Goal: Information Seeking & Learning: Learn about a topic

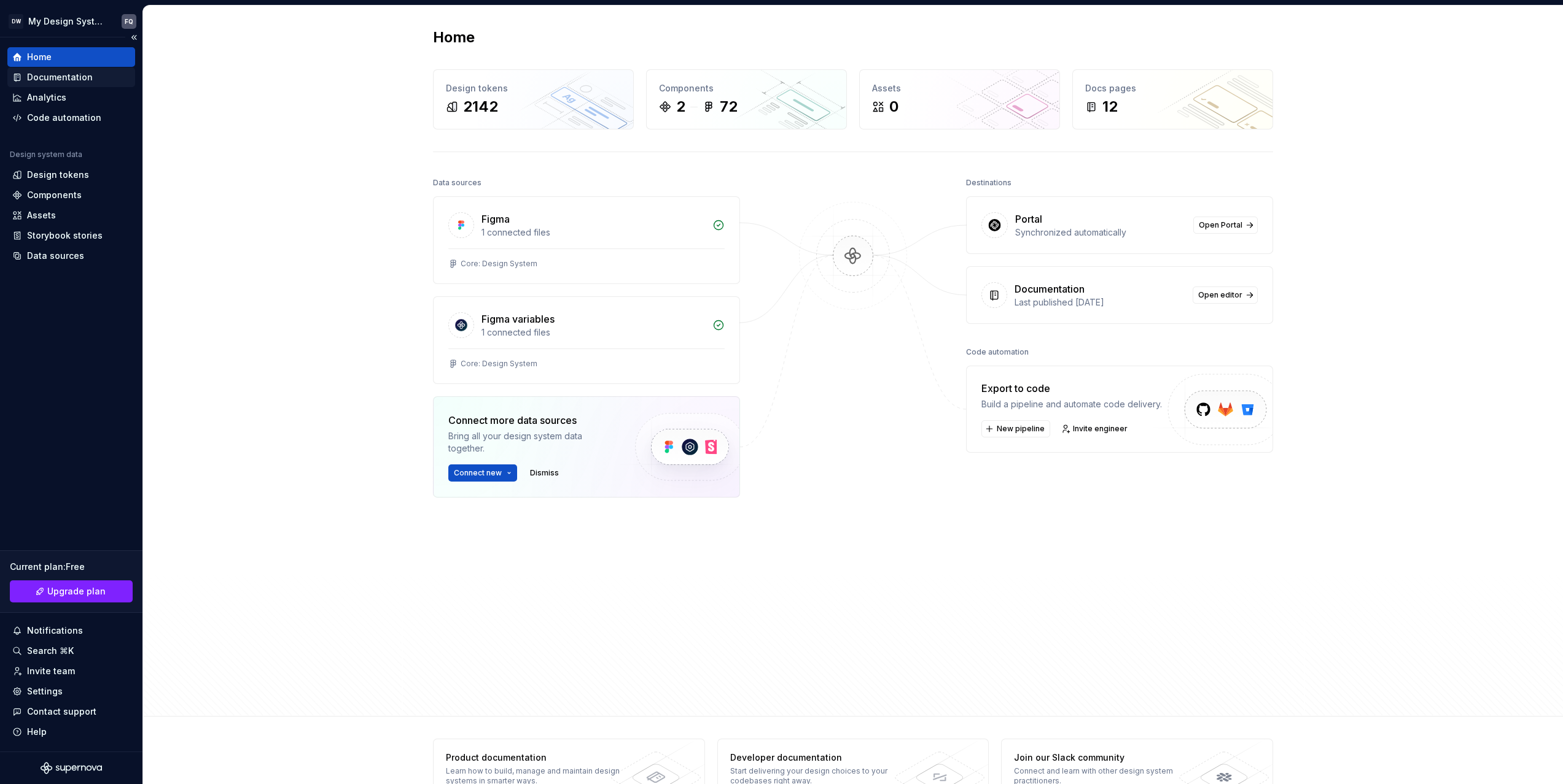
click at [56, 81] on div "Documentation" at bounding box center [59, 77] width 65 height 12
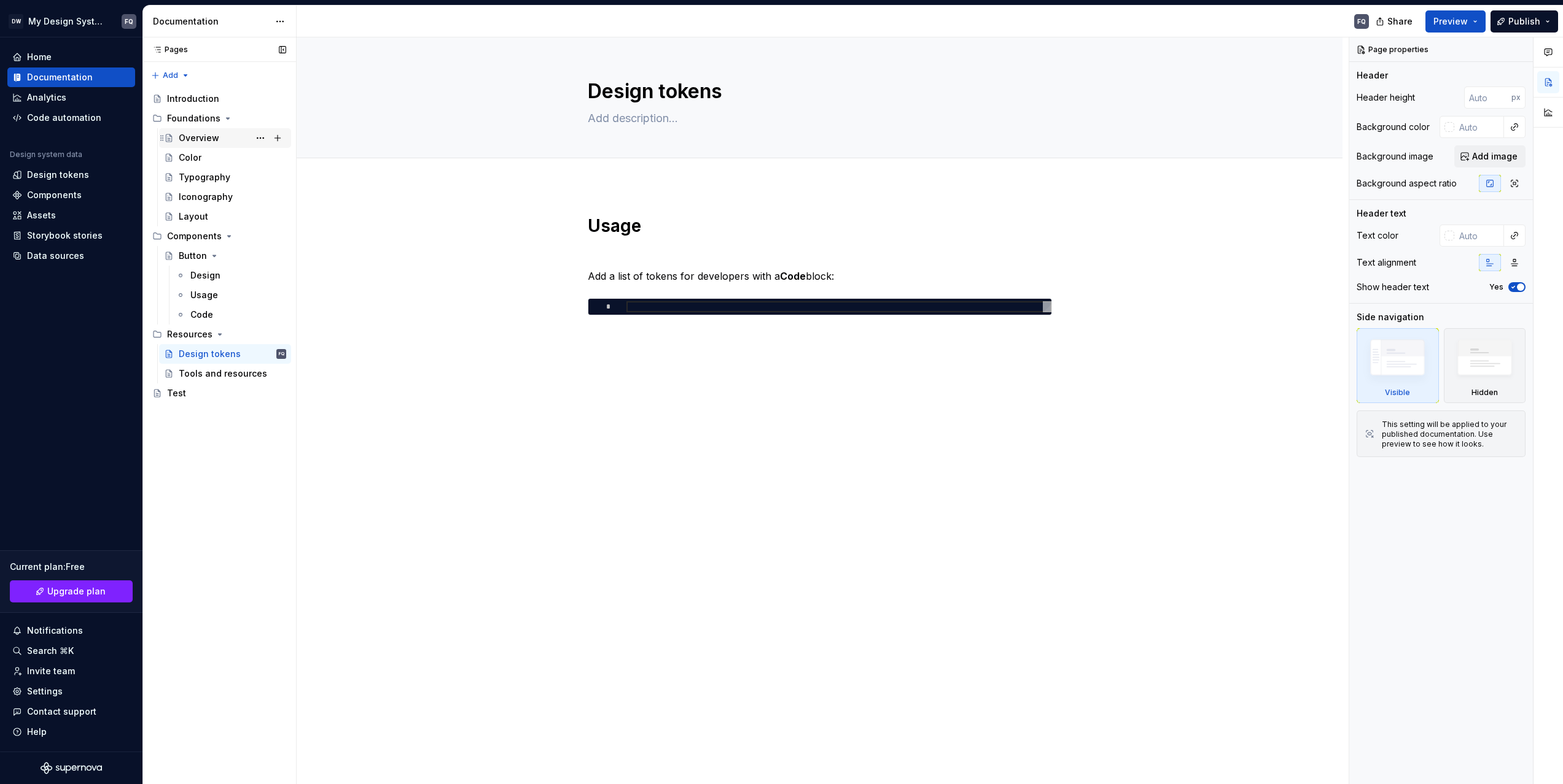
click at [201, 139] on div "Overview" at bounding box center [198, 138] width 40 height 12
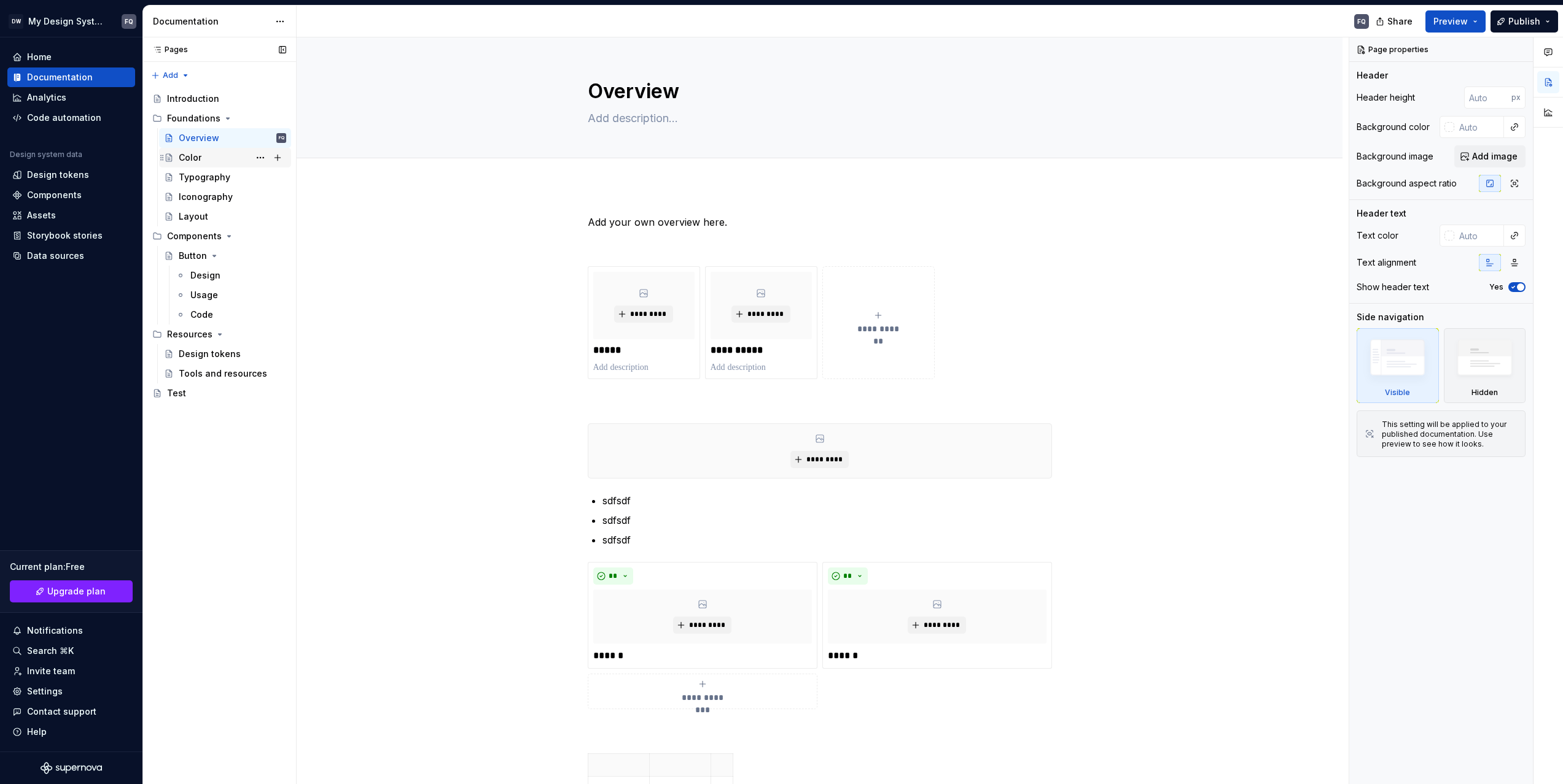
click at [196, 158] on div "Color" at bounding box center [189, 158] width 23 height 12
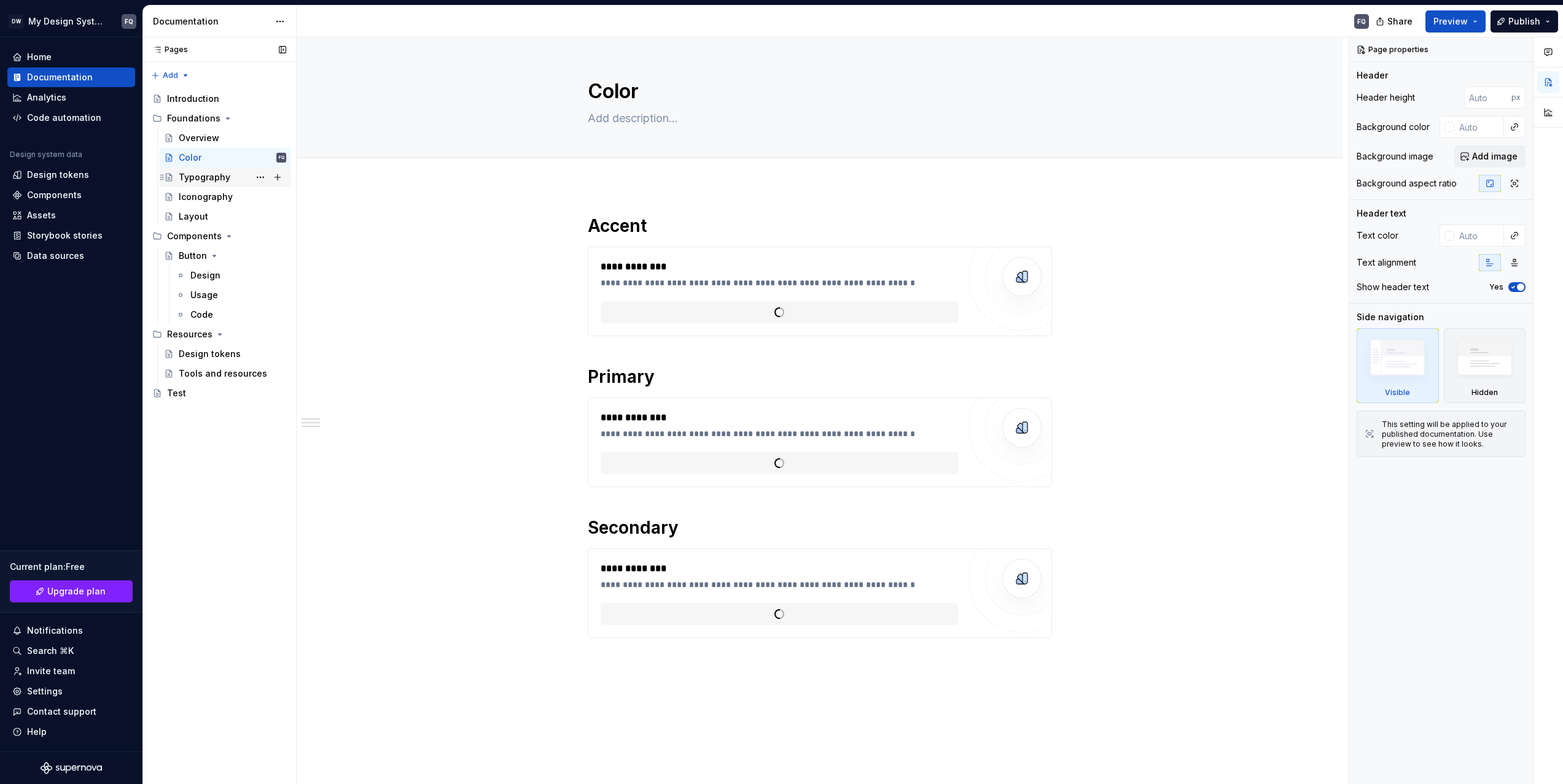
click at [206, 179] on div "Typography" at bounding box center [204, 177] width 51 height 12
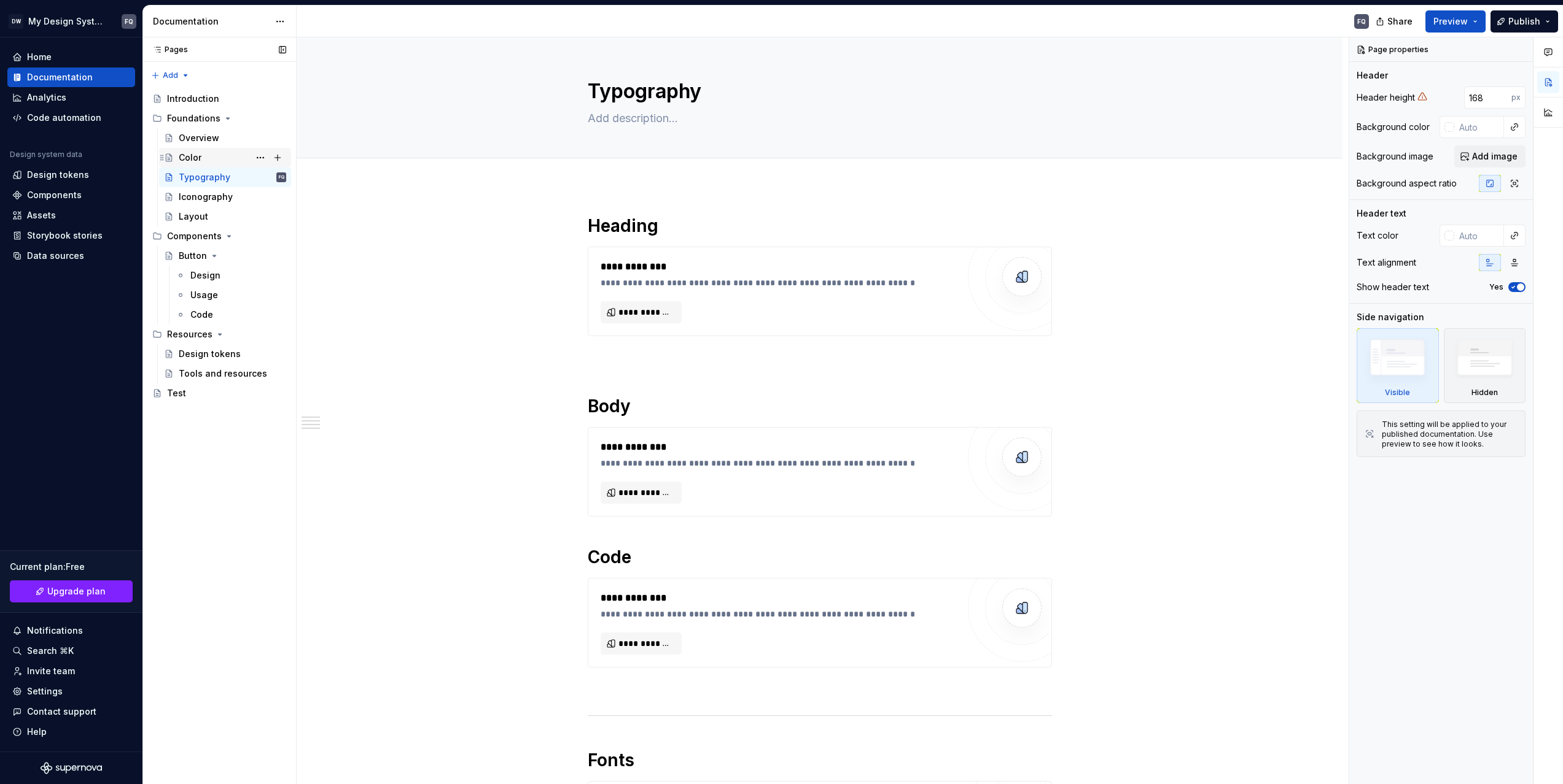
click at [204, 157] on div "Color" at bounding box center [232, 157] width 107 height 17
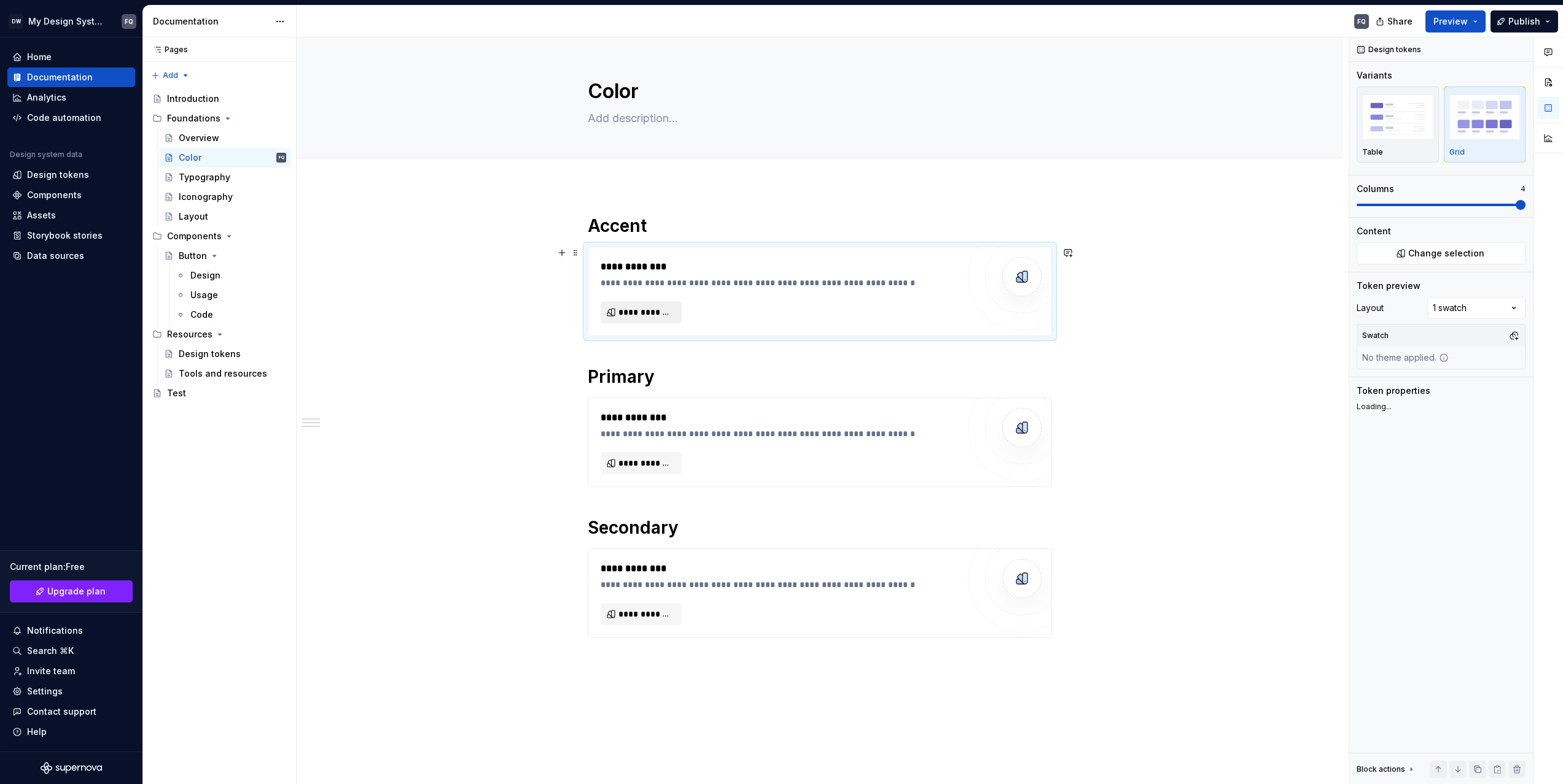
click at [650, 314] on span "**********" at bounding box center [646, 312] width 55 height 12
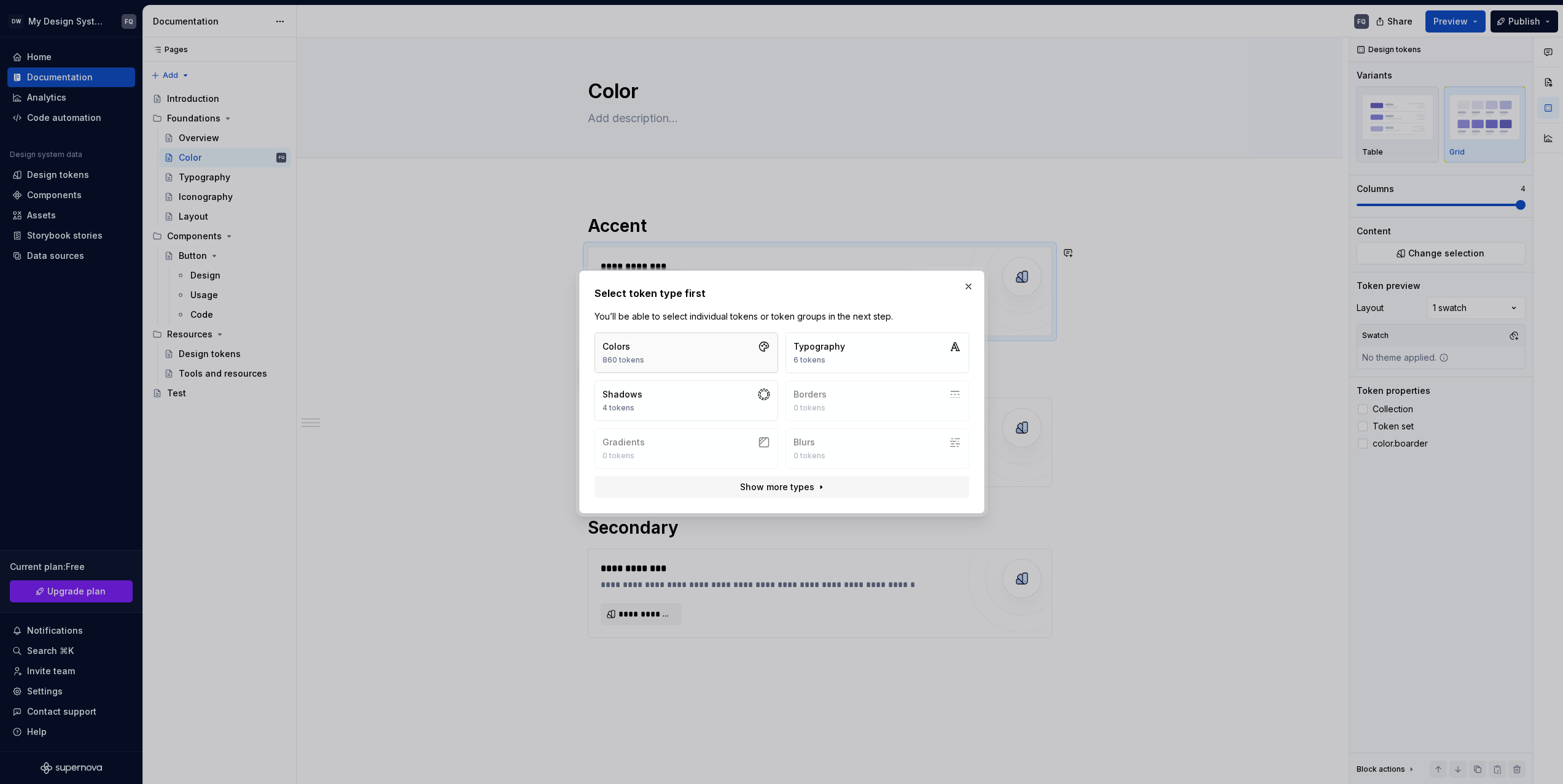
click at [681, 350] on button "Colors 860 tokens" at bounding box center [686, 352] width 184 height 40
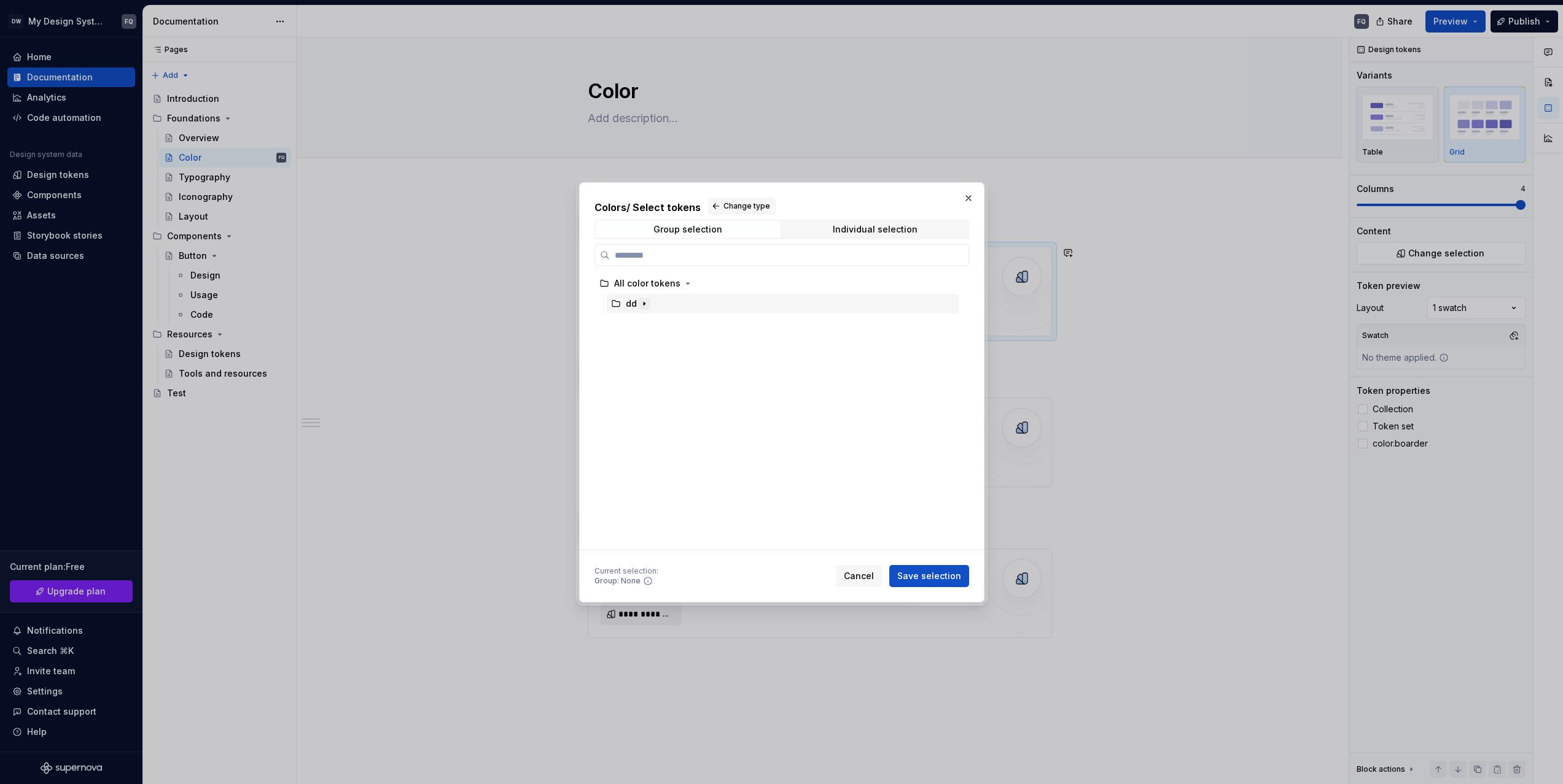
click at [646, 302] on icon "button" at bounding box center [643, 303] width 10 height 10
click at [639, 329] on div "t1" at bounding box center [640, 324] width 7 height 12
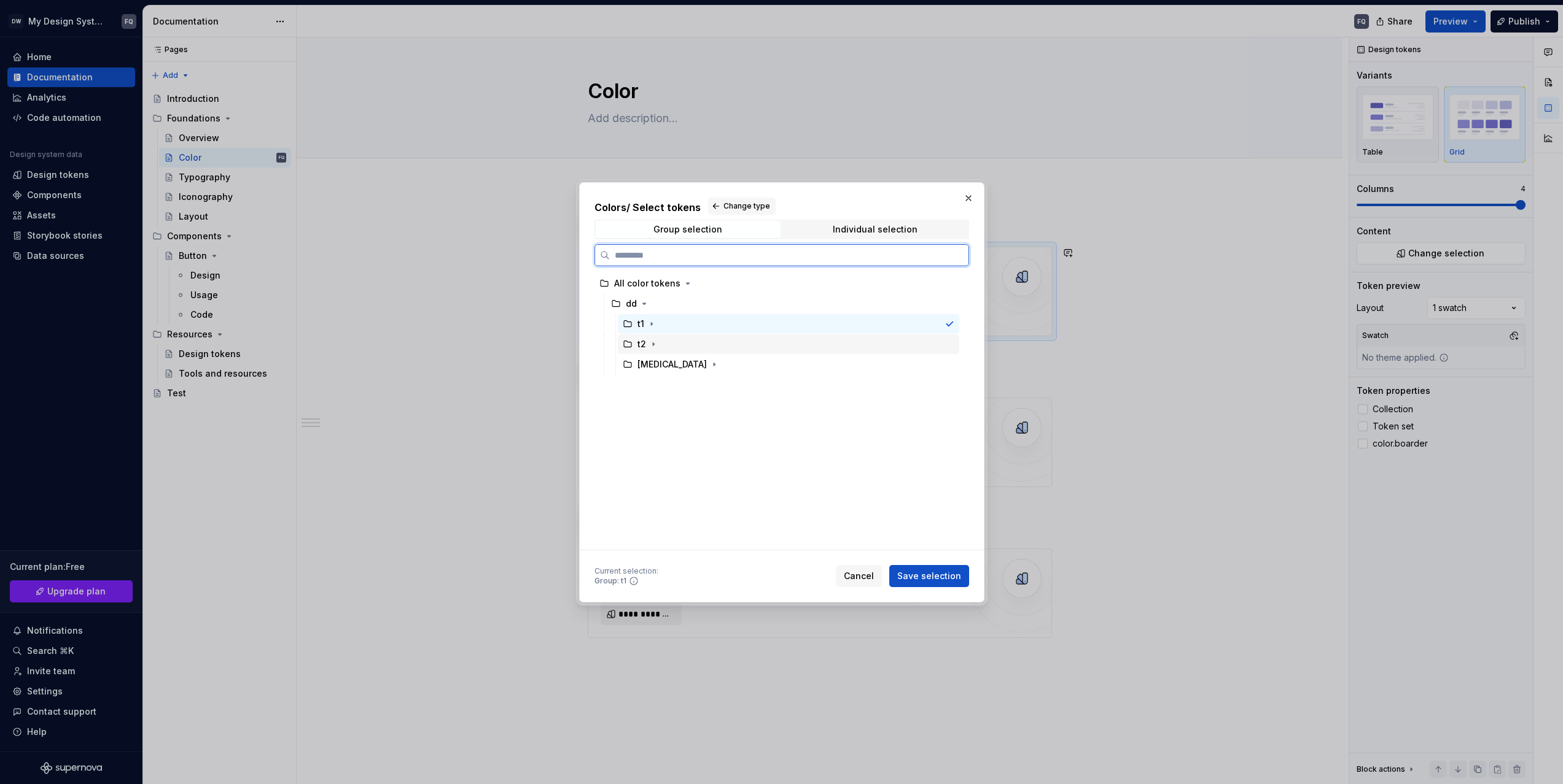
click at [646, 349] on div "t2" at bounding box center [649, 344] width 22 height 12
click at [650, 344] on icon "button" at bounding box center [653, 344] width 10 height 10
click at [683, 361] on span at bounding box center [678, 364] width 12 height 12
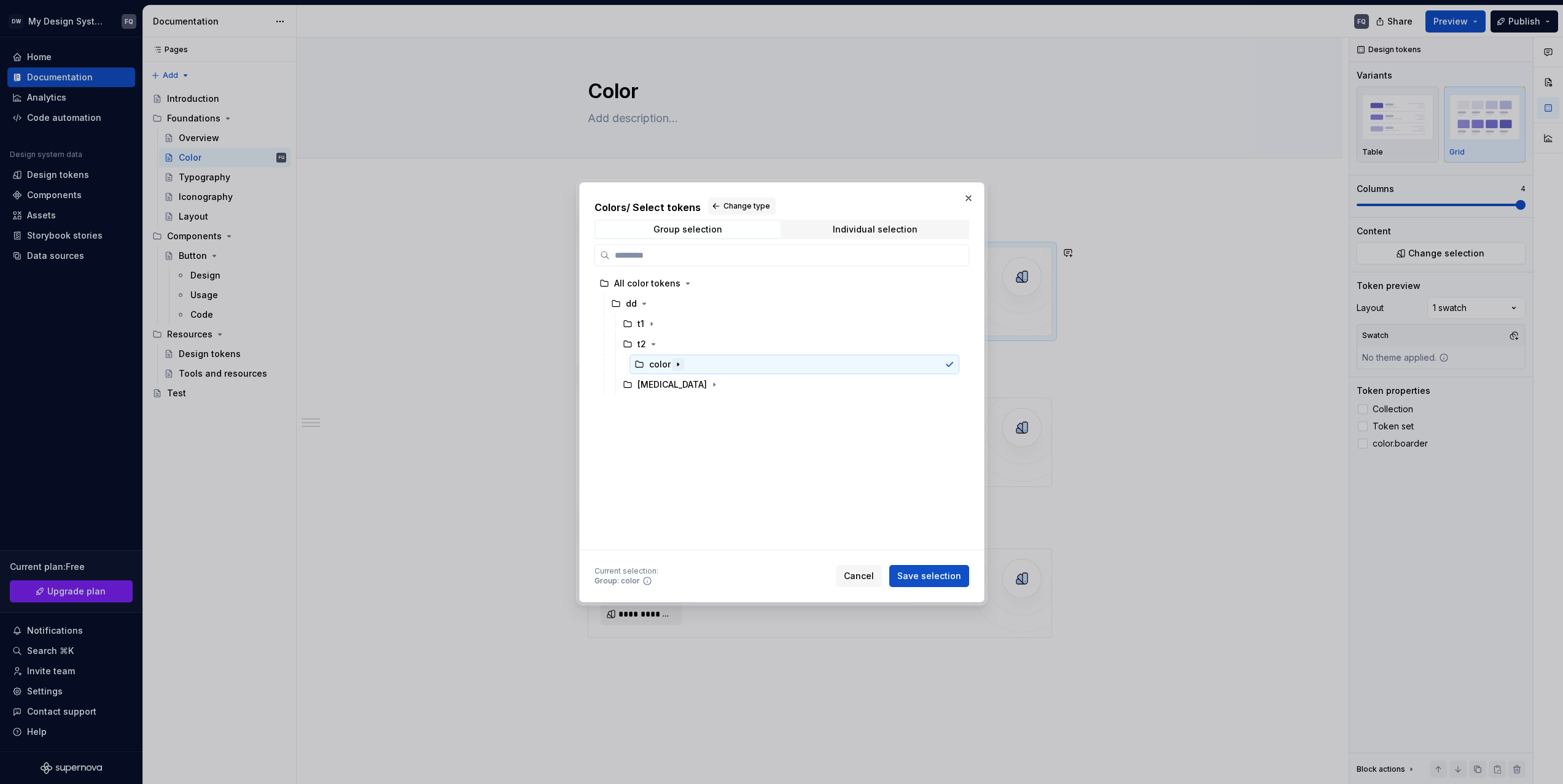
click at [678, 363] on icon "button" at bounding box center [678, 364] width 1 height 3
click at [684, 383] on icon "button" at bounding box center [685, 385] width 1 height 3
click at [690, 406] on div "content" at bounding box center [688, 404] width 33 height 12
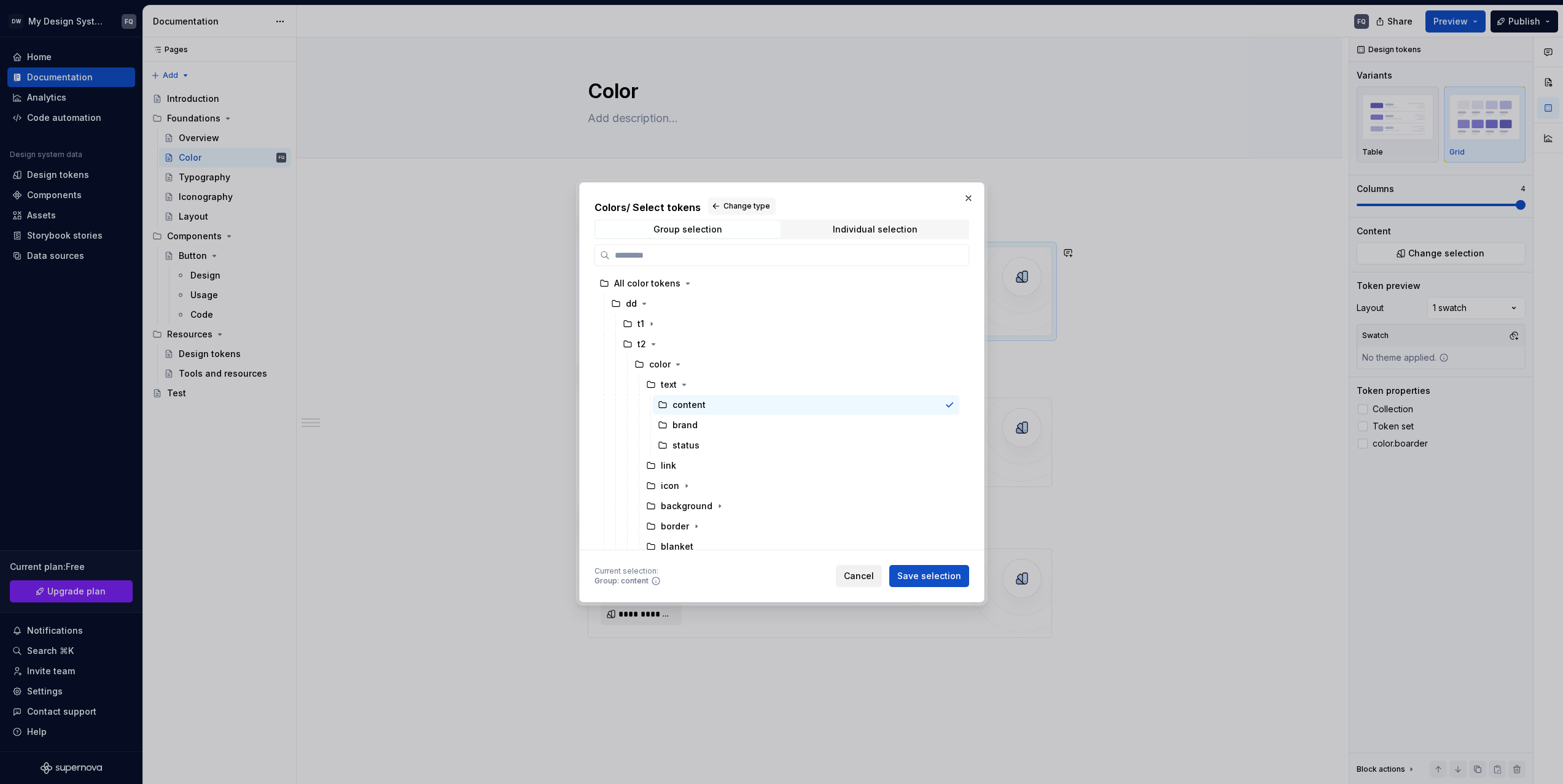
click at [863, 574] on span "Cancel" at bounding box center [859, 576] width 30 height 12
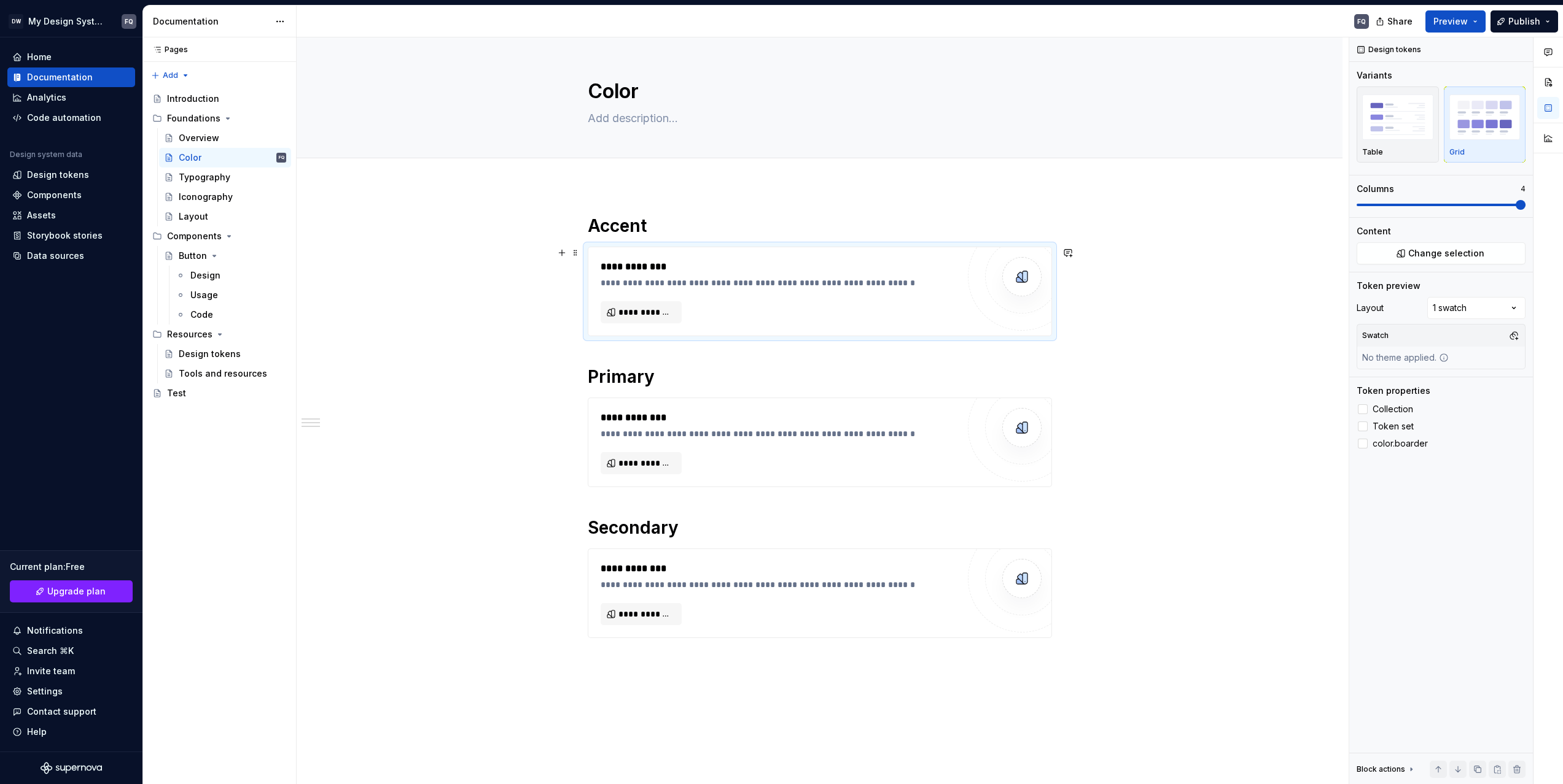
click at [446, 288] on div "**********" at bounding box center [820, 551] width 1046 height 732
click at [215, 273] on div "Design" at bounding box center [205, 275] width 30 height 12
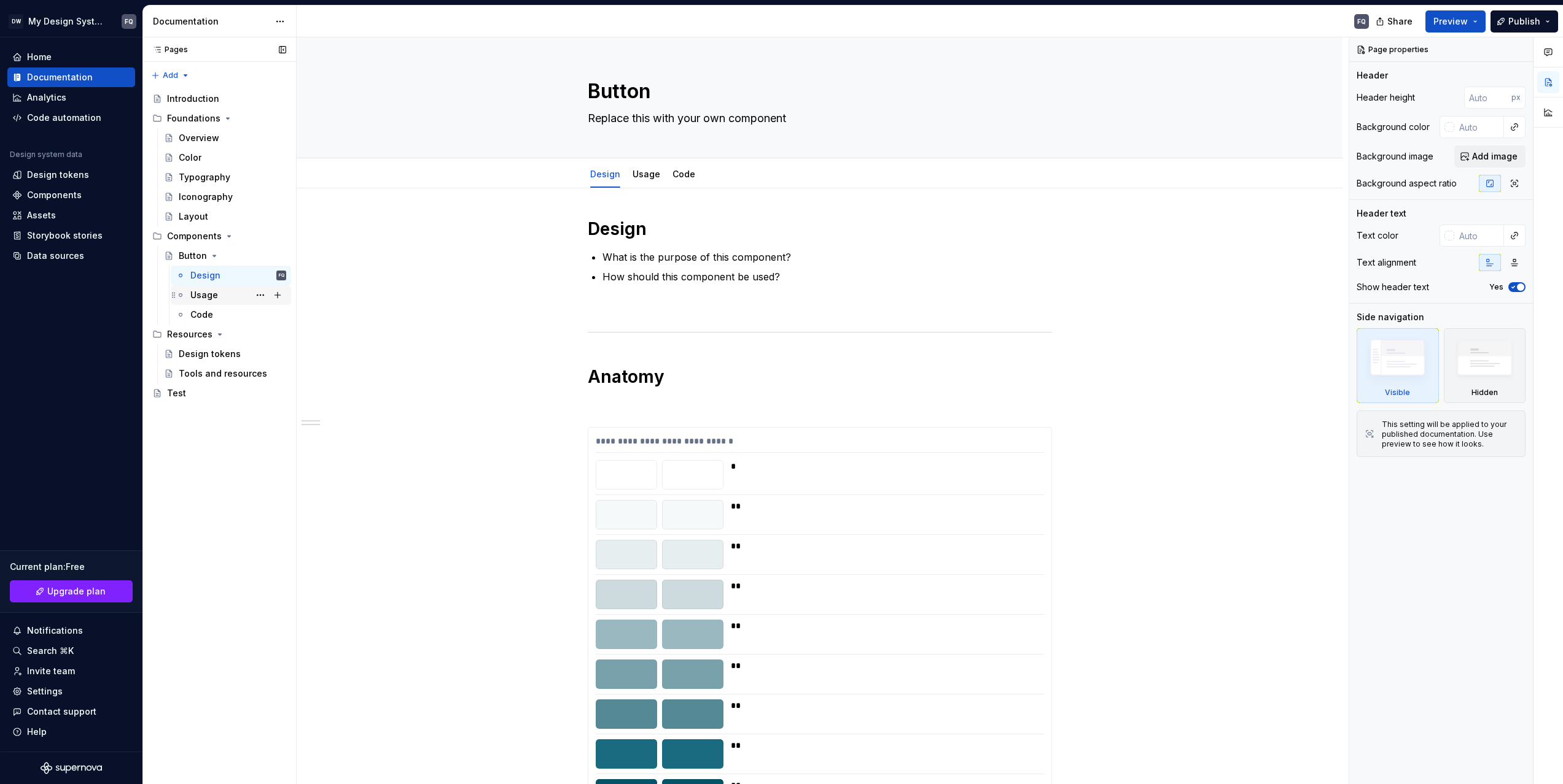
click at [208, 297] on div "Usage" at bounding box center [204, 295] width 28 height 12
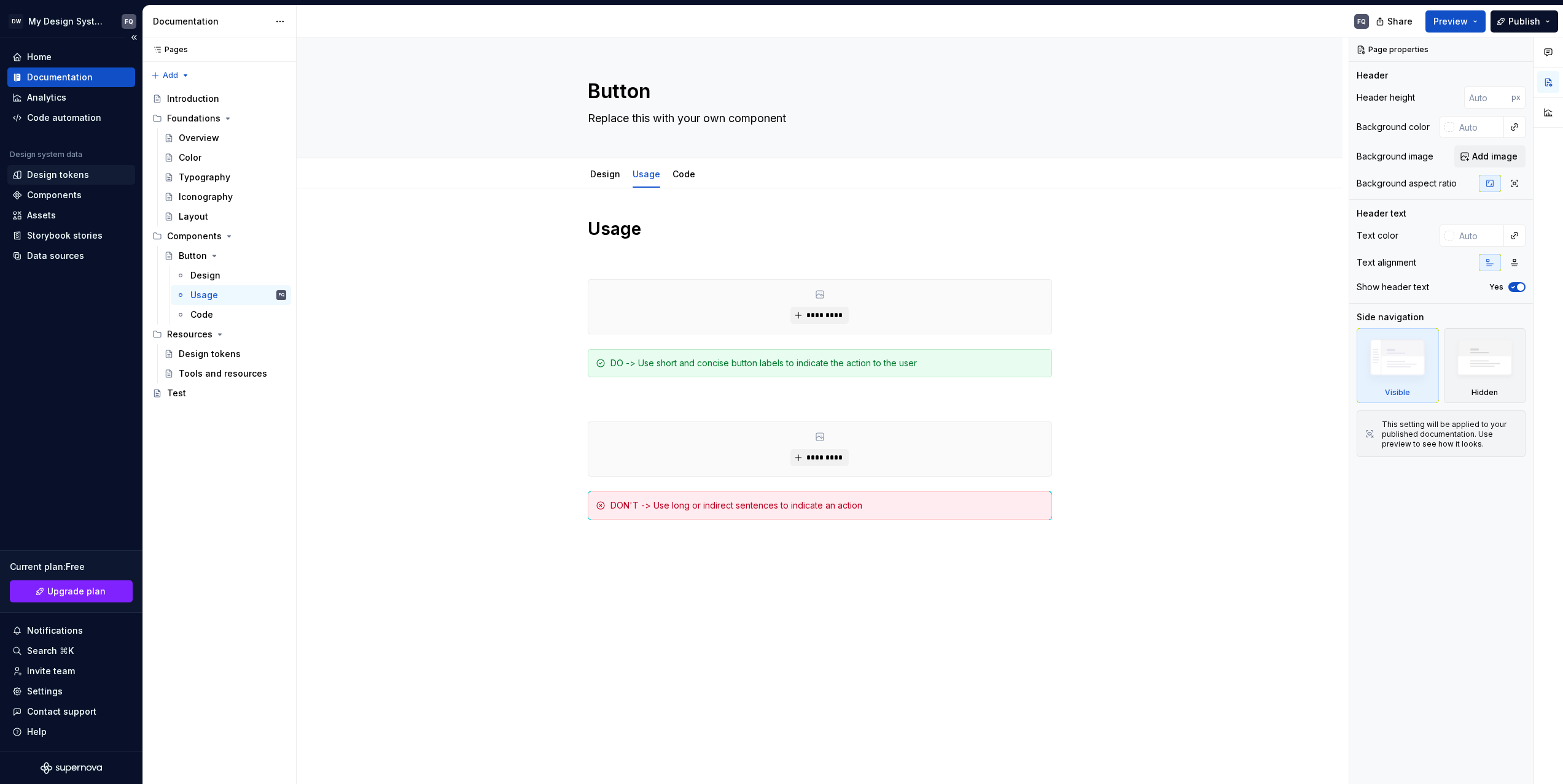
type textarea "*"
click at [53, 174] on div "Design tokens" at bounding box center [58, 175] width 62 height 12
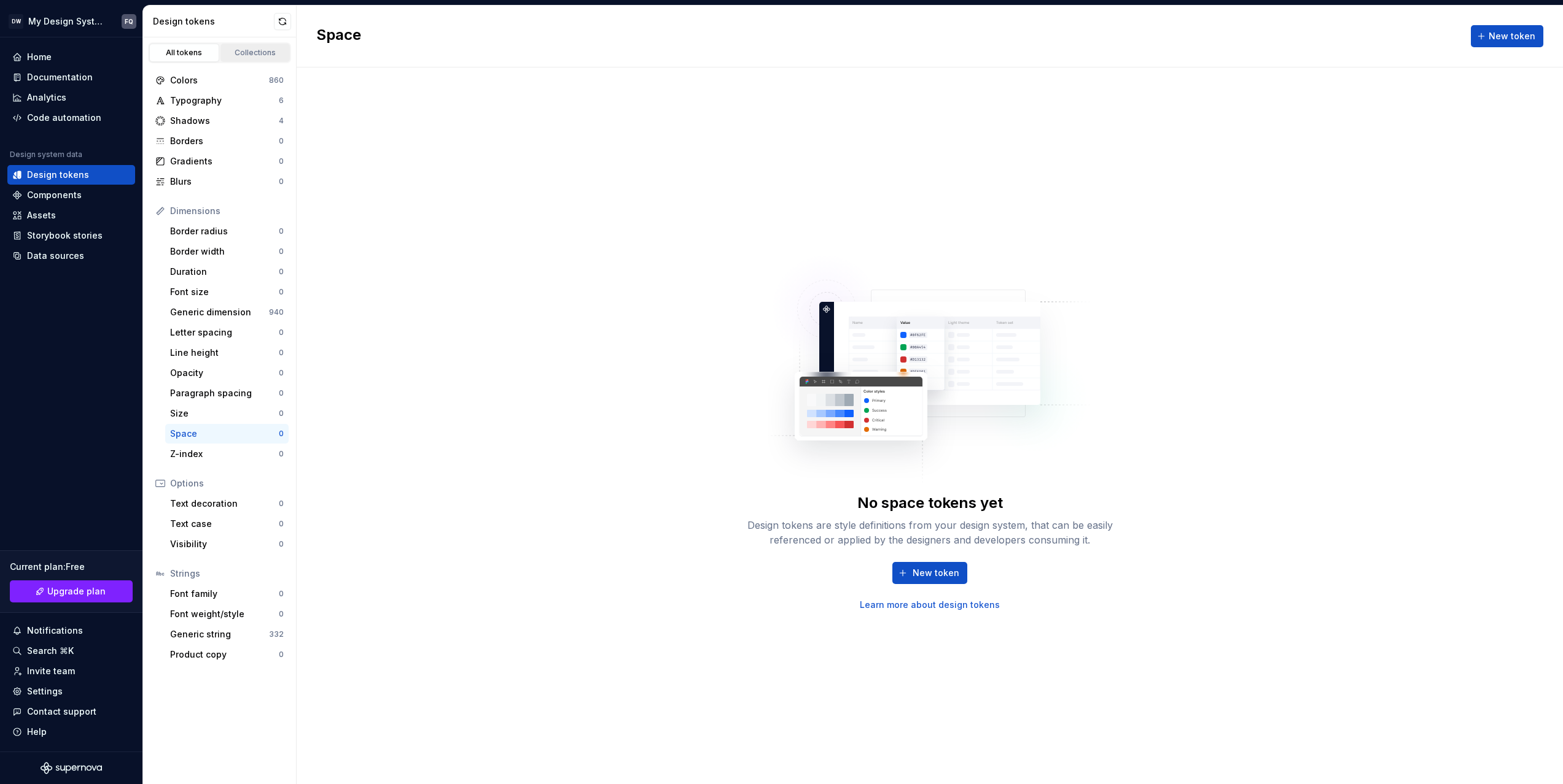
click at [256, 52] on div "Collections" at bounding box center [256, 52] width 62 height 10
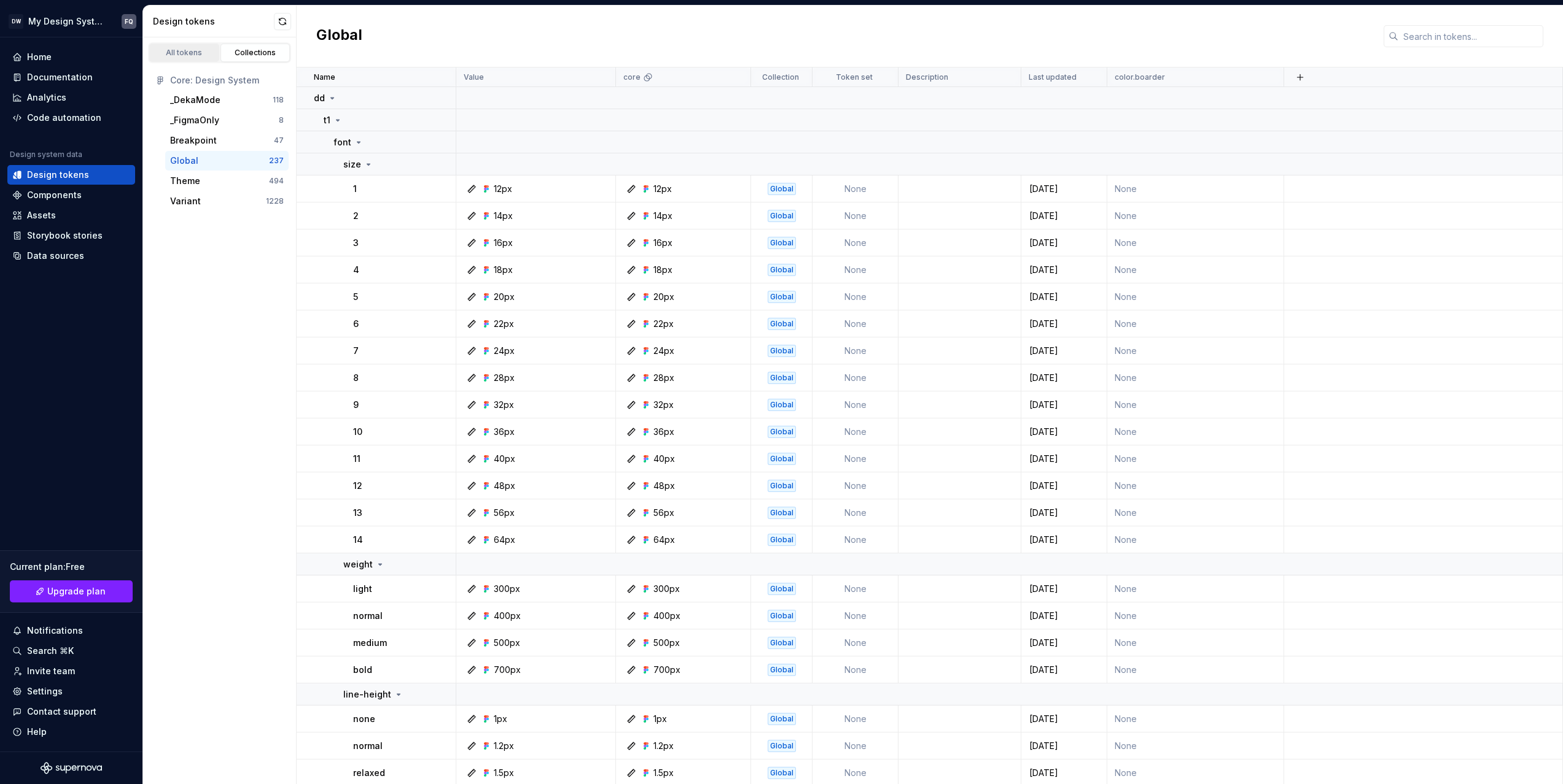
click at [178, 52] on div "All tokens" at bounding box center [184, 52] width 62 height 10
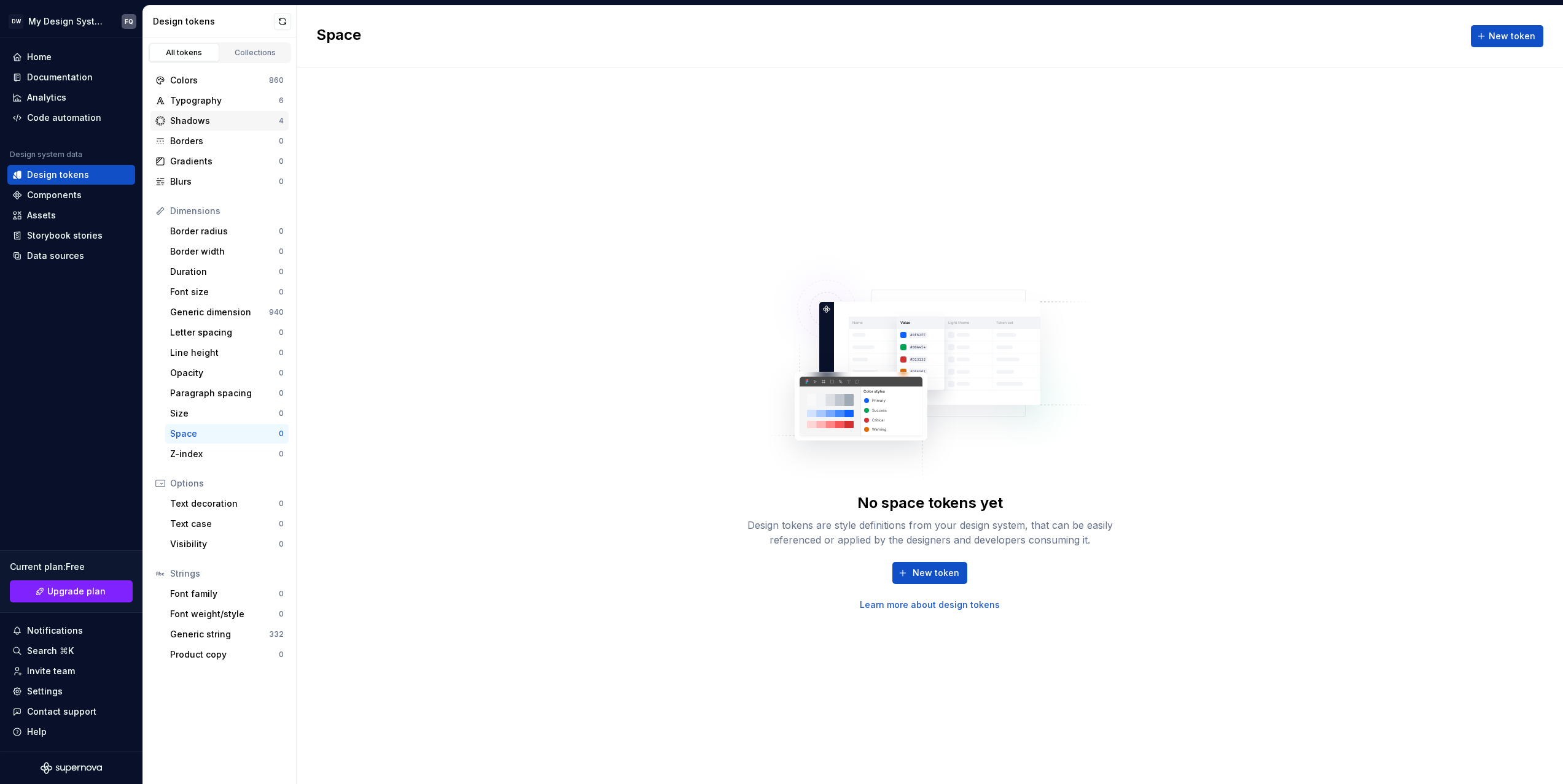
click at [194, 120] on div "Shadows" at bounding box center [225, 120] width 109 height 12
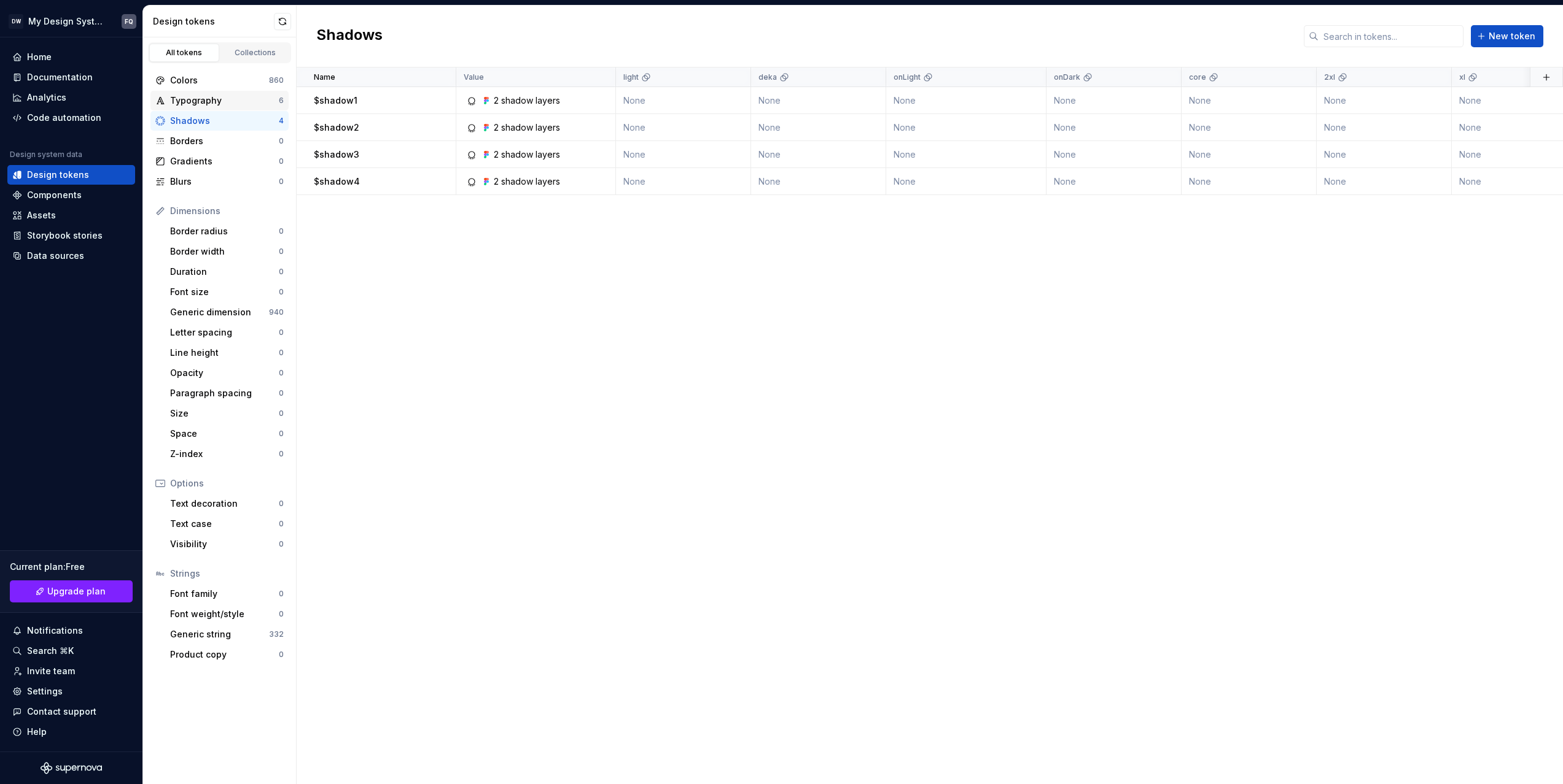
click at [197, 105] on div "Typography" at bounding box center [225, 101] width 109 height 12
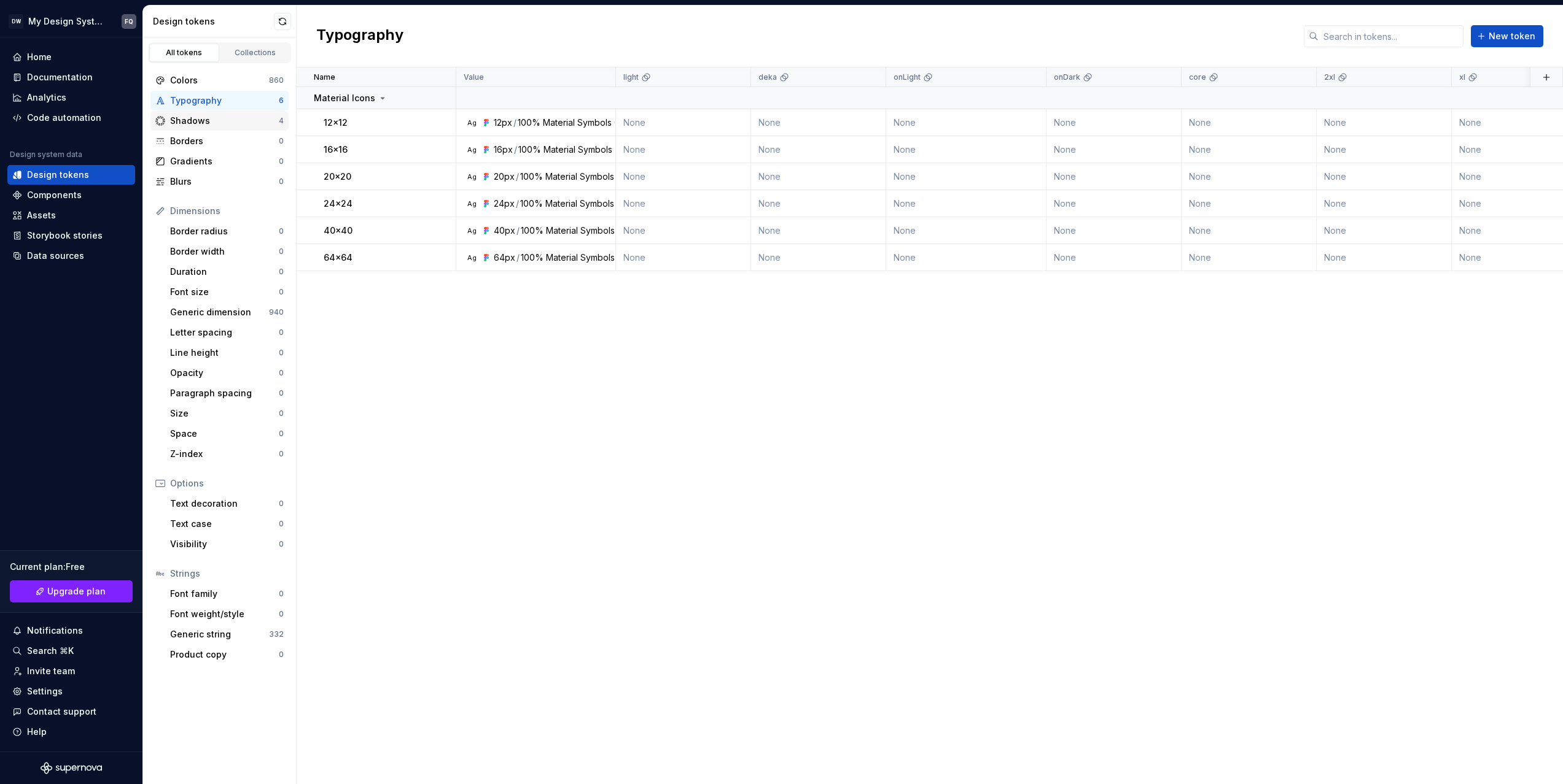
click at [197, 121] on div "Shadows" at bounding box center [225, 120] width 109 height 12
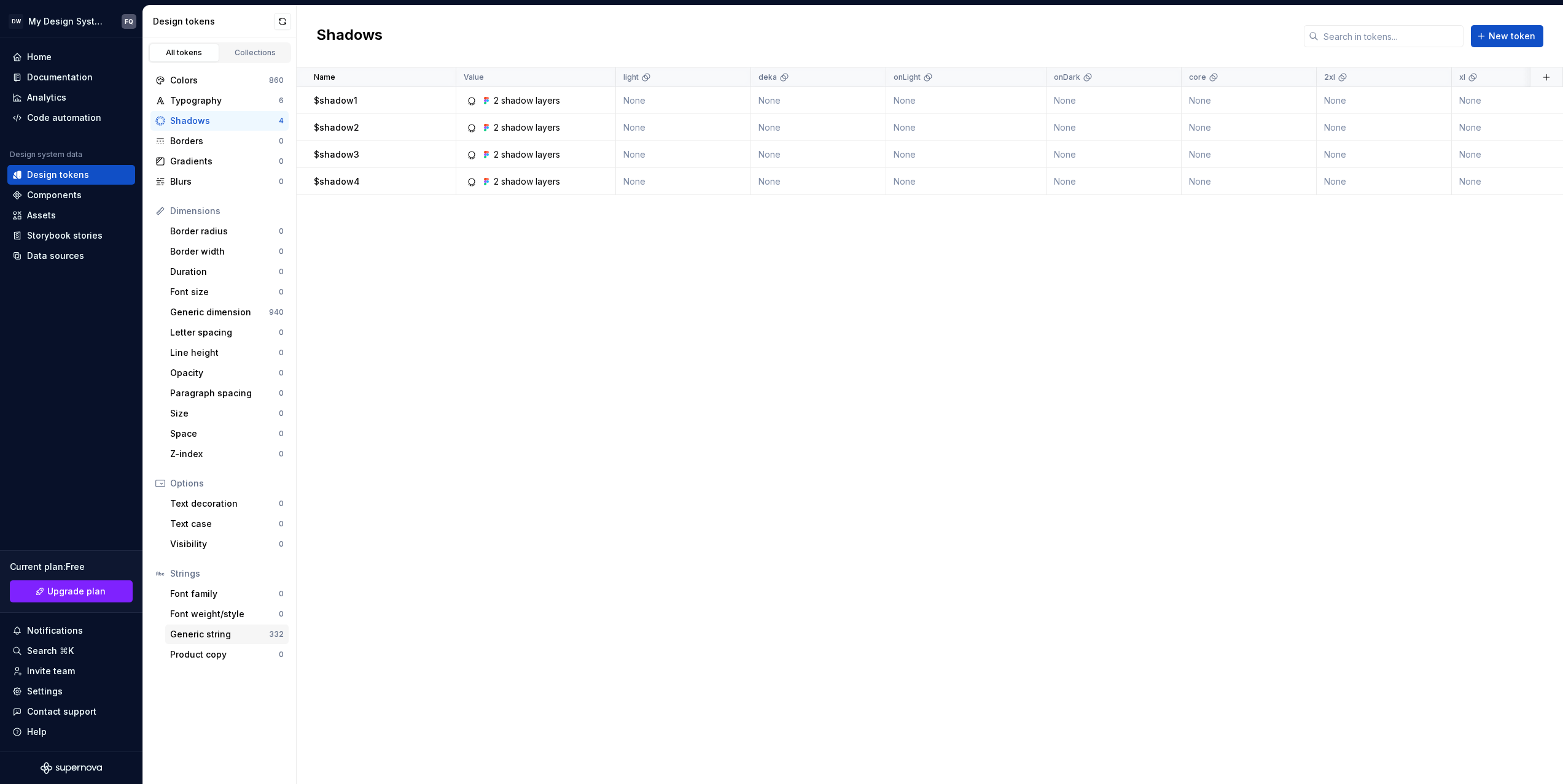
click at [192, 634] on div "Generic string" at bounding box center [220, 634] width 99 height 12
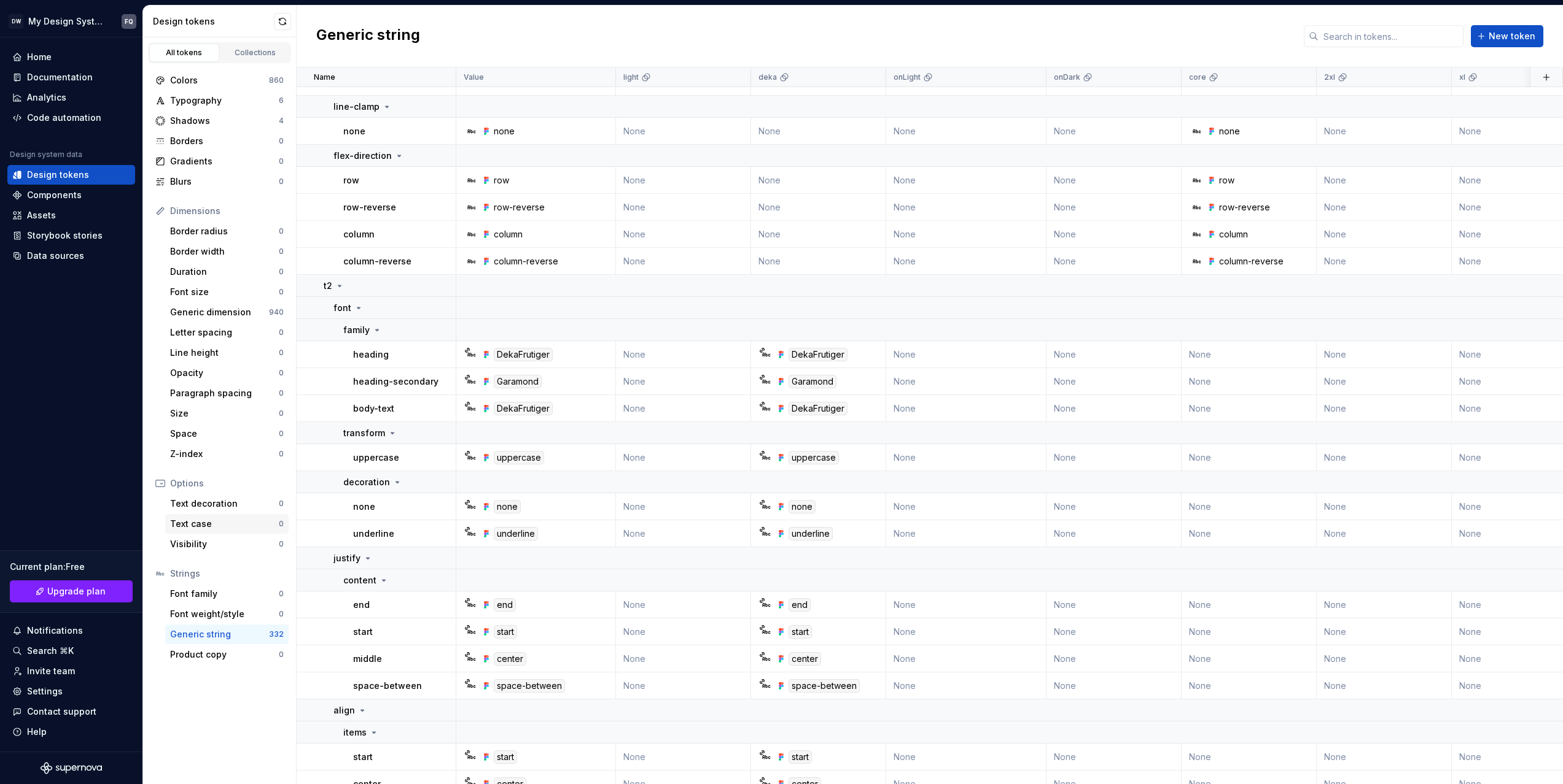
scroll to position [4024, 0]
click at [59, 195] on div "Components" at bounding box center [54, 195] width 54 height 12
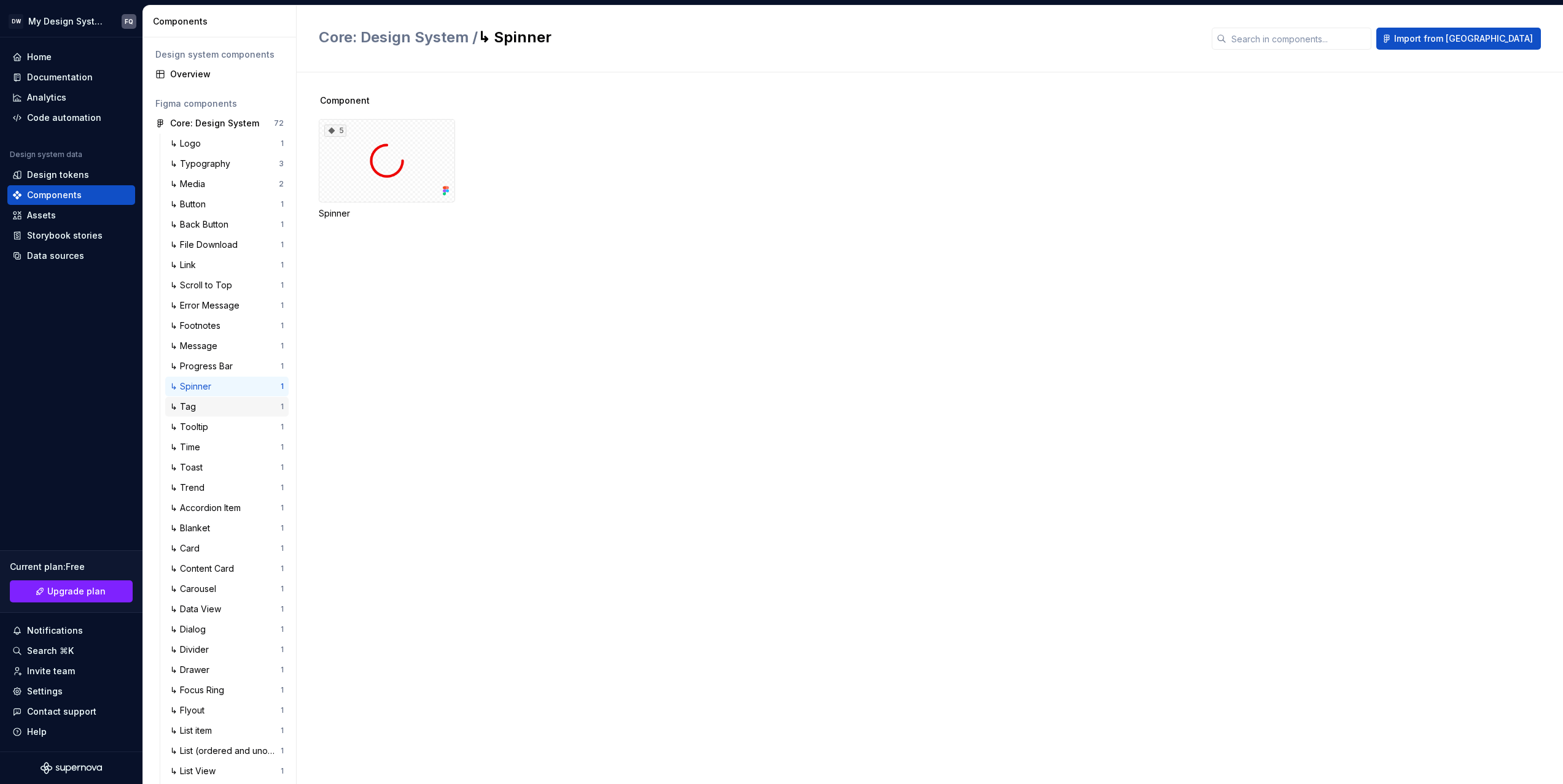
click at [197, 411] on div "↳ Tag" at bounding box center [186, 407] width 31 height 12
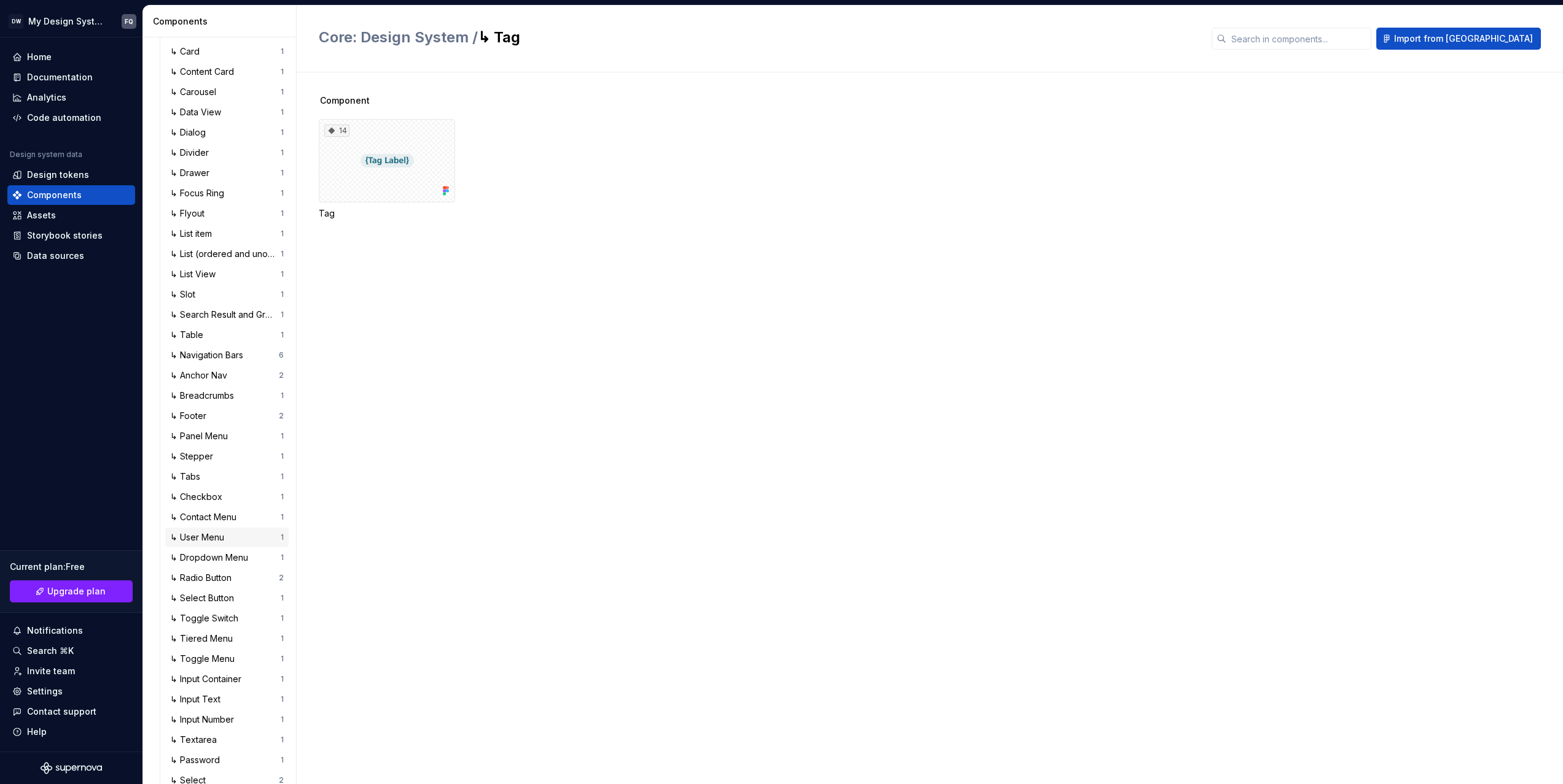
scroll to position [536, 0]
click at [193, 438] on div "↳ Tabs" at bounding box center [188, 438] width 35 height 12
click at [369, 171] on div at bounding box center [387, 161] width 137 height 84
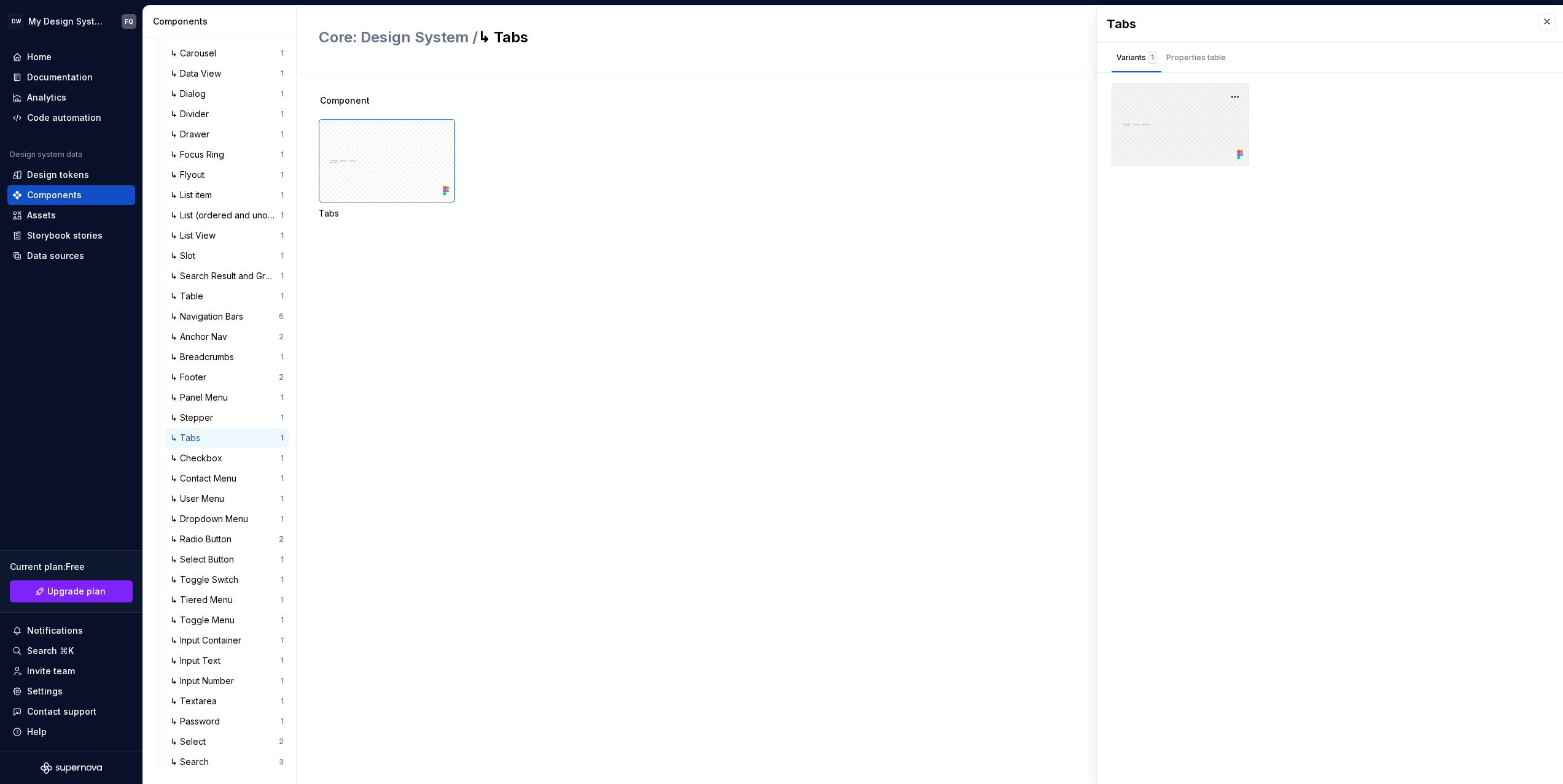
click at [1164, 126] on div at bounding box center [1180, 125] width 137 height 84
click at [358, 159] on div at bounding box center [387, 161] width 137 height 84
click at [1205, 59] on div "Properties table" at bounding box center [1196, 57] width 59 height 12
click at [1144, 57] on div "Variants 1" at bounding box center [1136, 57] width 40 height 12
click at [1190, 63] on div "Properties table" at bounding box center [1196, 57] width 59 height 12
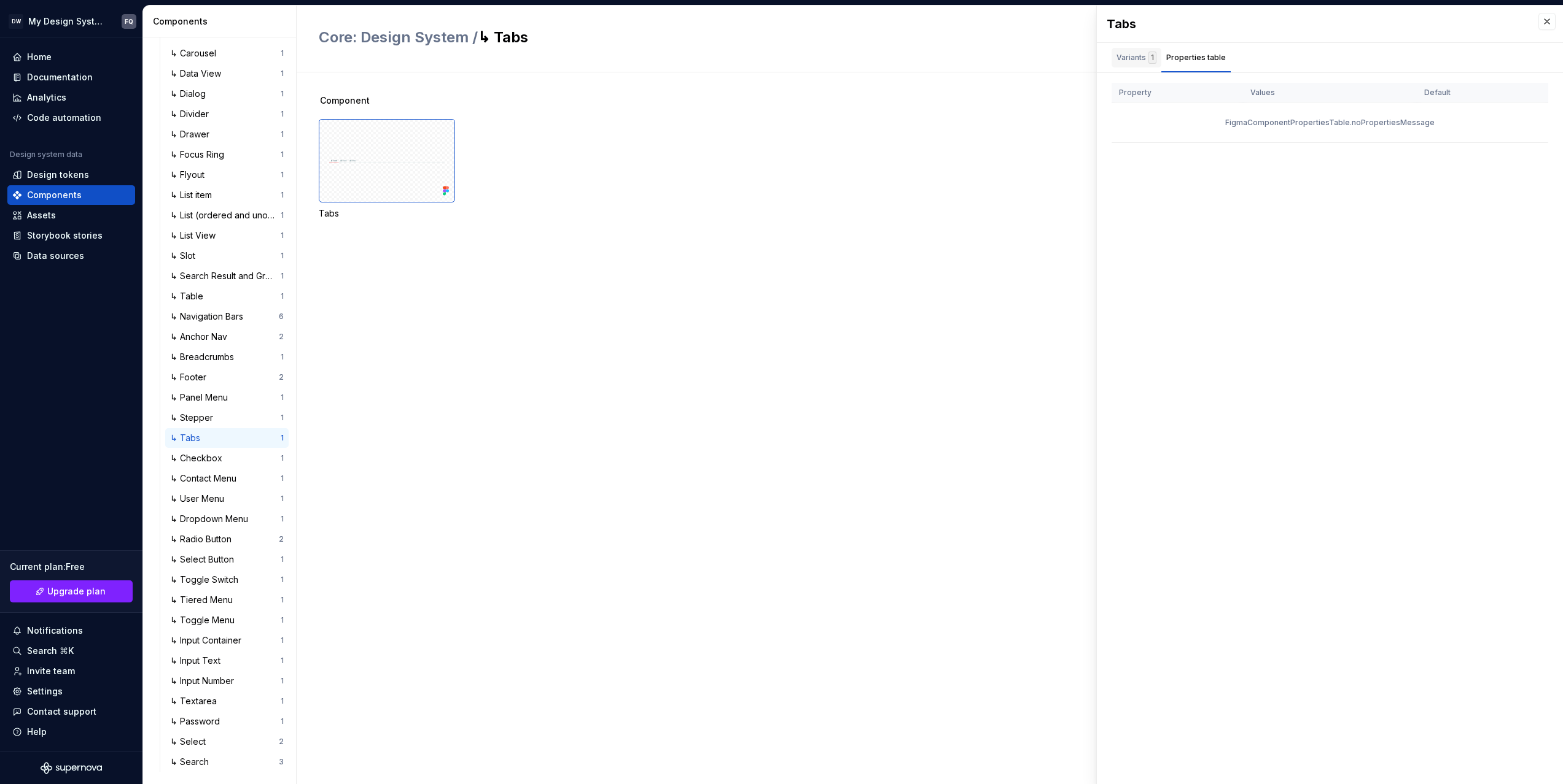
click at [1111, 59] on div "Variants 1" at bounding box center [1136, 57] width 50 height 20
